Goal: Task Accomplishment & Management: Manage account settings

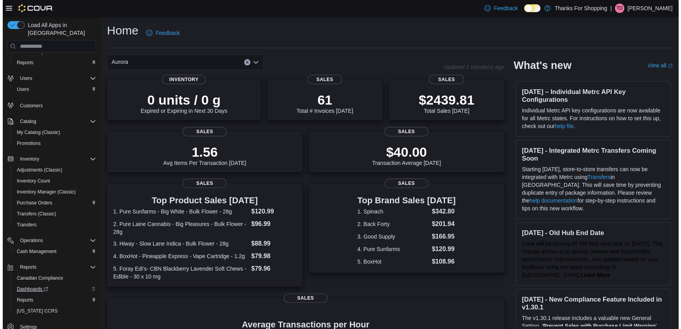
scroll to position [49, 0]
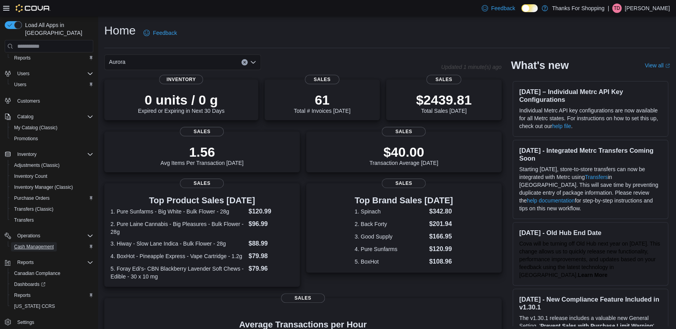
click at [40, 244] on span "Cash Management" at bounding box center [34, 247] width 40 height 6
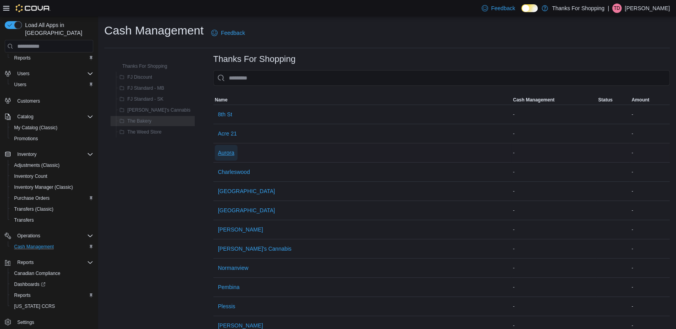
click at [218, 149] on span "Aurora" at bounding box center [226, 153] width 16 height 8
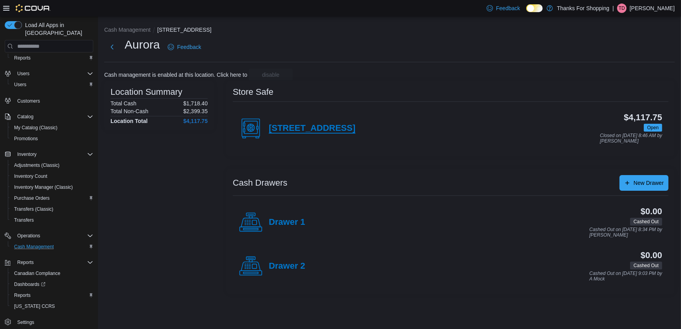
click at [296, 130] on h4 "[STREET_ADDRESS]" at bounding box center [312, 128] width 87 height 10
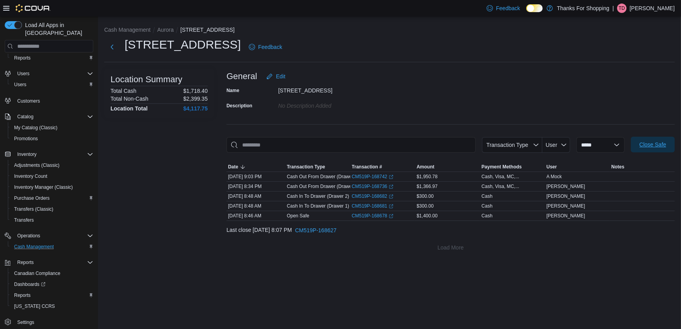
click at [648, 140] on span "Close Safe" at bounding box center [652, 145] width 34 height 16
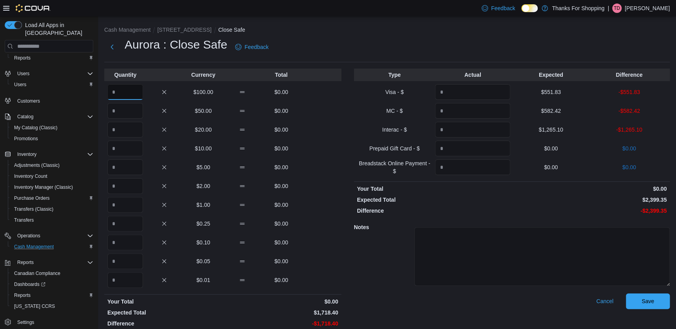
click at [141, 88] on input "Quantity" at bounding box center [125, 92] width 36 height 16
type input "**"
click at [134, 111] on input "Quantity" at bounding box center [125, 111] width 36 height 16
type input "*"
click at [127, 128] on input "Quantity" at bounding box center [125, 130] width 36 height 16
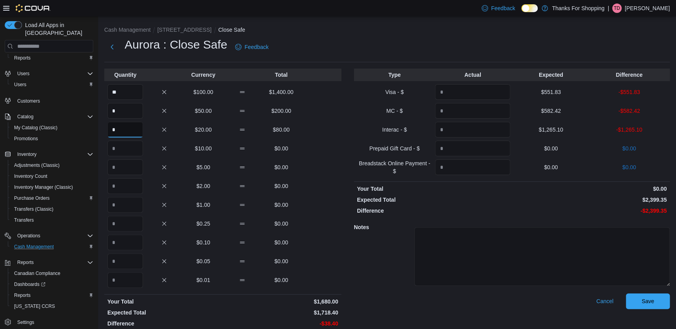
type input "*"
click at [132, 148] on input "Quantity" at bounding box center [125, 149] width 36 height 16
type input "*"
click at [127, 165] on input "Quantity" at bounding box center [125, 167] width 36 height 16
type input "*"
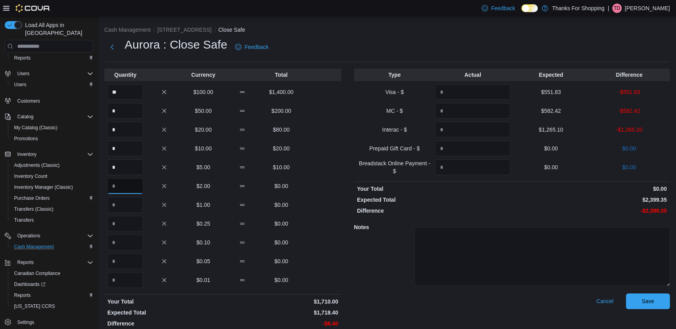
click at [130, 184] on input "Quantity" at bounding box center [125, 186] width 36 height 16
type input "*"
click at [129, 202] on input "Quantity" at bounding box center [125, 205] width 36 height 16
type input "*"
click at [119, 222] on input "Quantity" at bounding box center [125, 224] width 36 height 16
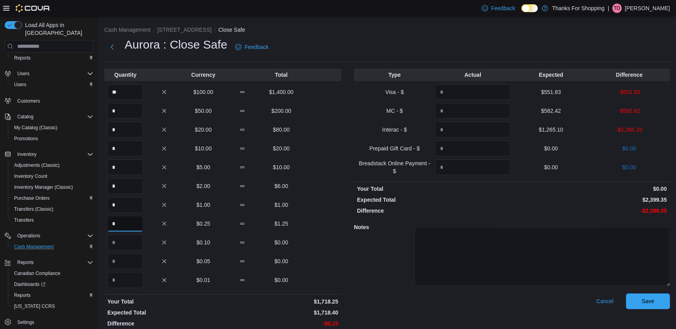
type input "*"
click at [129, 239] on input "Quantity" at bounding box center [125, 243] width 36 height 16
type input "*"
click at [125, 258] on input "Quantity" at bounding box center [125, 261] width 36 height 16
type input "*"
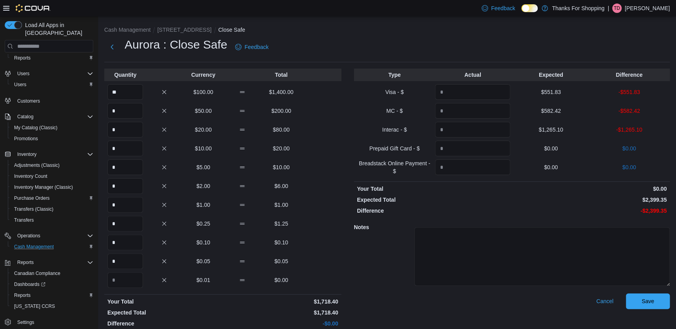
click at [556, 90] on p "$551.83" at bounding box center [550, 92] width 75 height 8
copy p "551.83"
click at [486, 90] on input "Quantity" at bounding box center [472, 92] width 75 height 16
paste input "******"
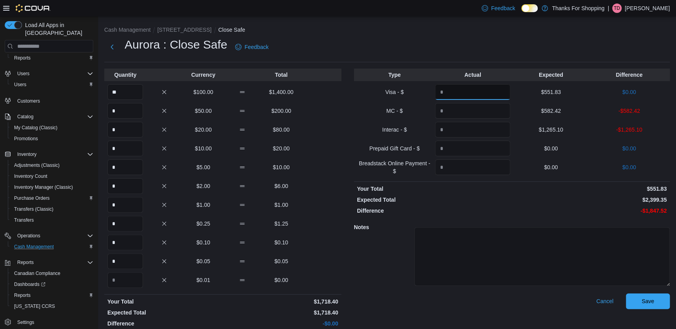
type input "******"
click at [552, 109] on p "$582.42" at bounding box center [550, 111] width 75 height 8
copy p "582.42"
click at [500, 116] on input "Quantity" at bounding box center [472, 111] width 75 height 16
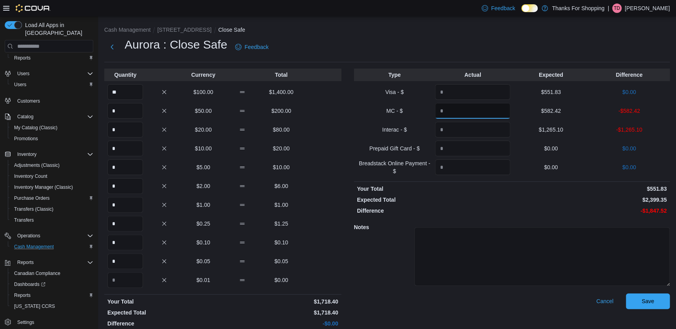
paste input "******"
type input "******"
click at [553, 128] on p "$1,265.10" at bounding box center [550, 130] width 75 height 8
copy p "1,265.10"
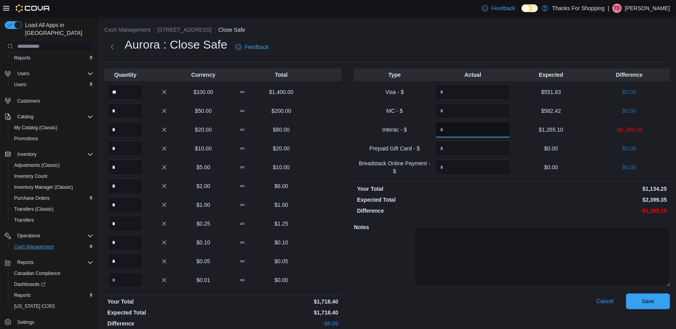
click at [477, 129] on input "Quantity" at bounding box center [472, 130] width 75 height 16
paste input "*******"
type input "*******"
click at [651, 298] on span "Save" at bounding box center [647, 301] width 13 height 8
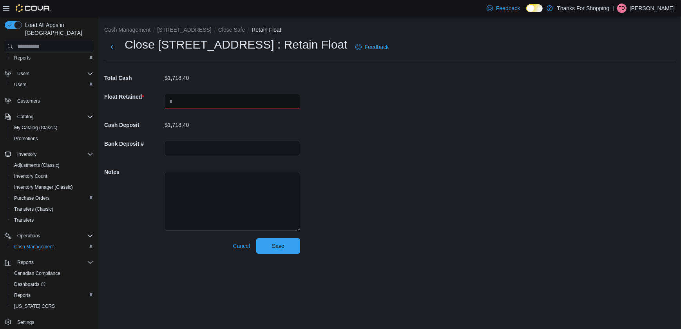
click at [206, 105] on input "text" at bounding box center [232, 102] width 136 height 16
click at [193, 99] on input "text" at bounding box center [232, 102] width 136 height 16
click at [184, 104] on input "text" at bounding box center [232, 102] width 136 height 16
type input "****"
click at [283, 247] on span "Save" at bounding box center [278, 246] width 13 height 8
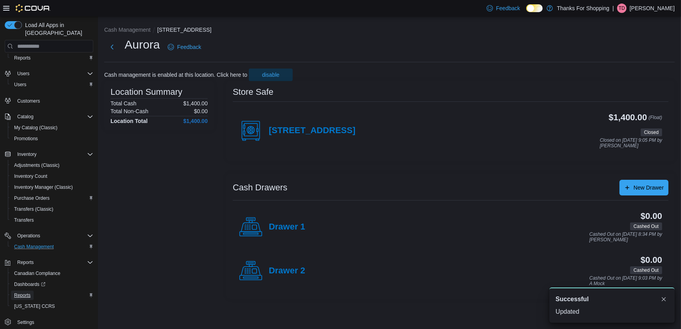
click at [28, 292] on span "Reports" at bounding box center [22, 295] width 16 height 6
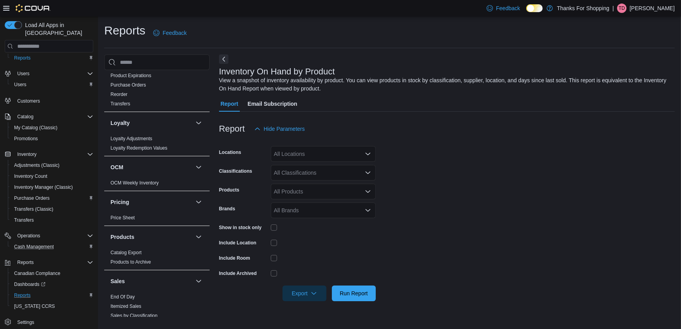
scroll to position [320, 0]
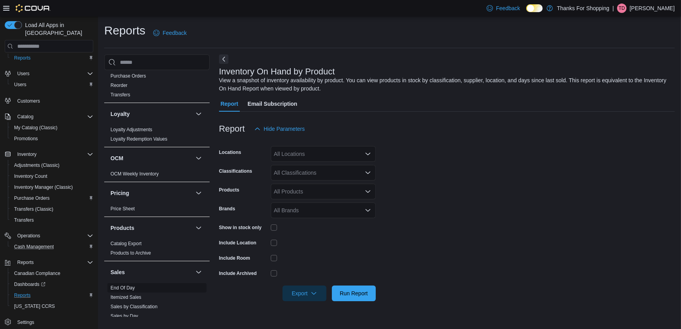
click at [130, 289] on link "End Of Day" at bounding box center [122, 287] width 24 height 5
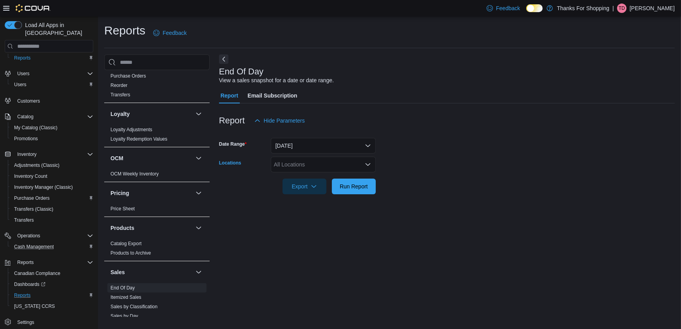
click at [297, 161] on div "All Locations" at bounding box center [323, 165] width 105 height 16
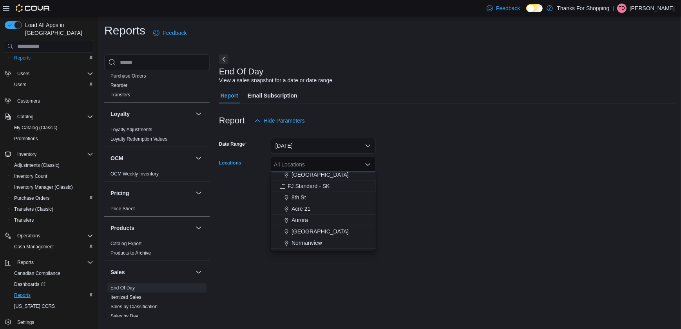
scroll to position [107, 0]
click at [300, 206] on span "Aurora" at bounding box center [299, 208] width 16 height 8
click at [461, 162] on form "Date Range [DATE] Locations [GEOGRAPHIC_DATA] Combo box. Selected. [GEOGRAPHIC_…" at bounding box center [446, 161] width 455 height 66
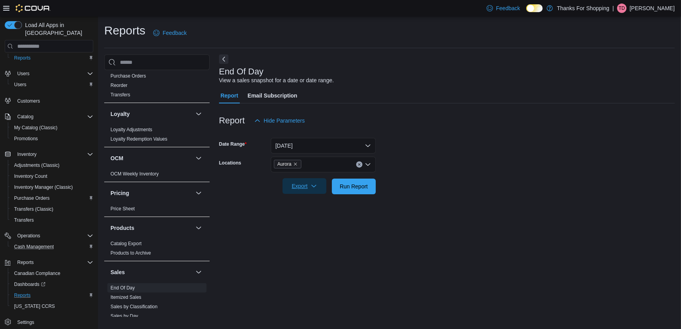
click at [321, 188] on span "Export" at bounding box center [304, 186] width 34 height 16
click at [311, 217] on span "Export to Pdf" at bounding box center [305, 218] width 35 height 6
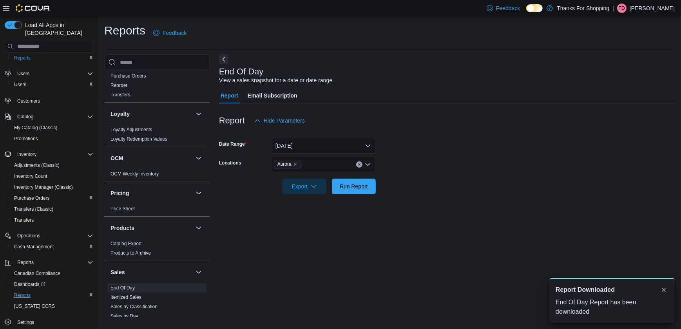
scroll to position [0, 0]
